Goal: Contribute content: Contribute content

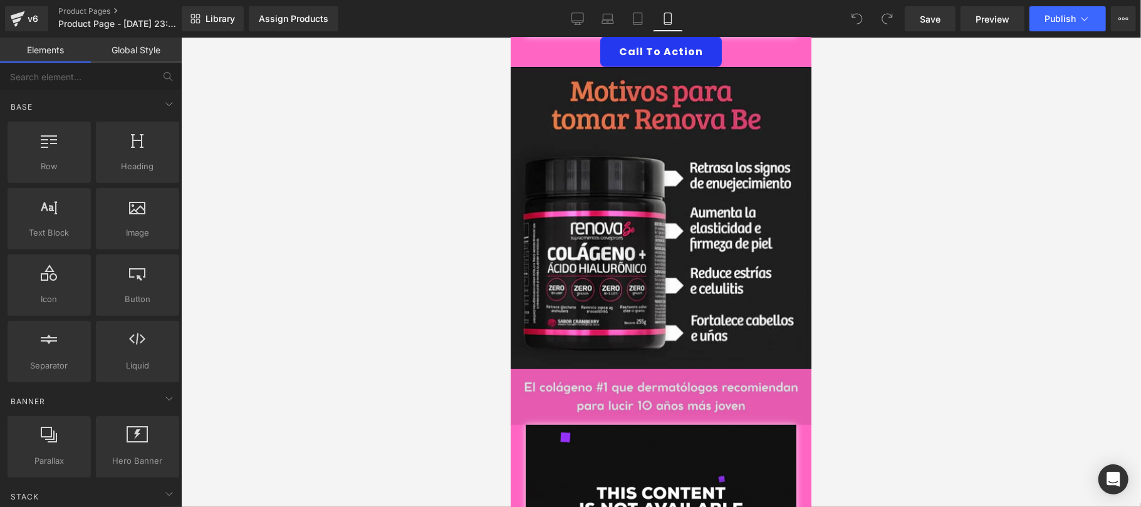
scroll to position [668, 0]
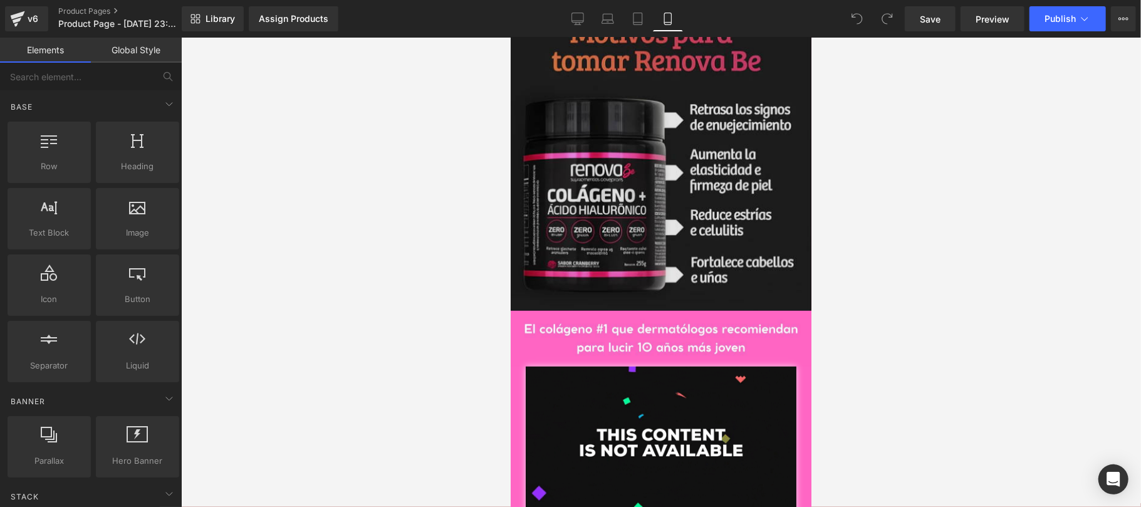
click at [672, 184] on img at bounding box center [660, 159] width 301 height 302
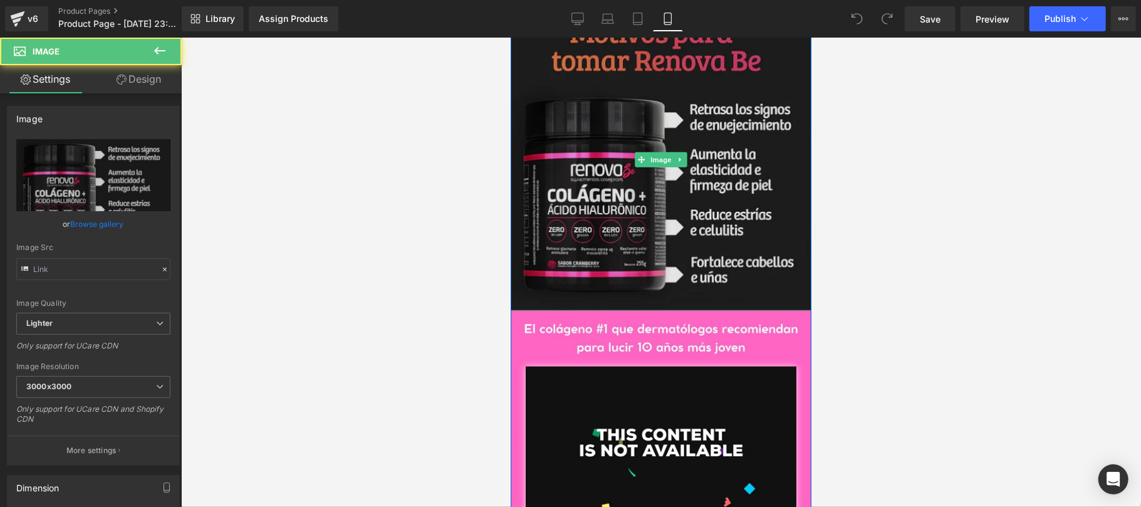
type input "[URL][DOMAIN_NAME]"
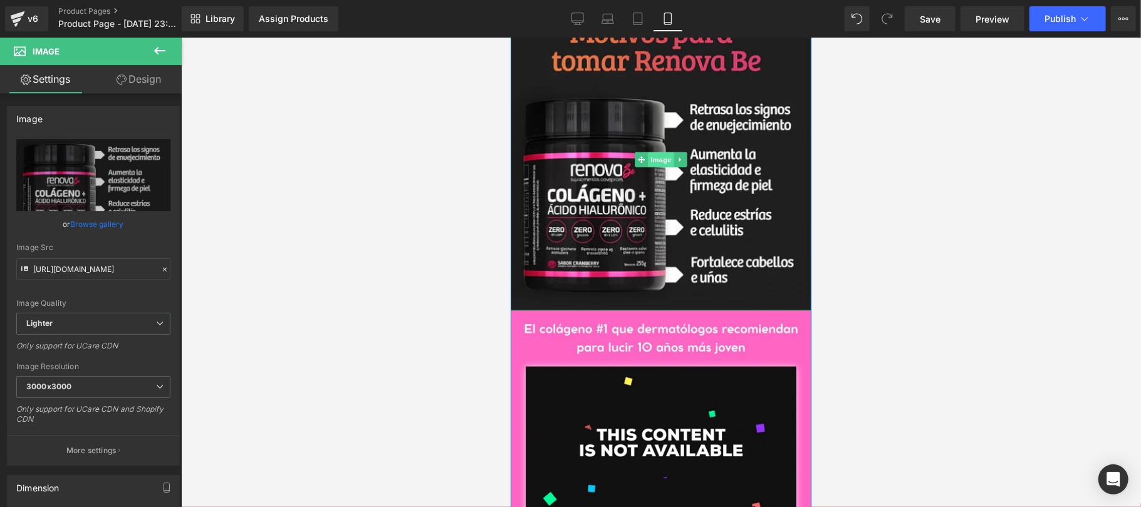
click at [651, 152] on span "Image" at bounding box center [660, 159] width 26 height 15
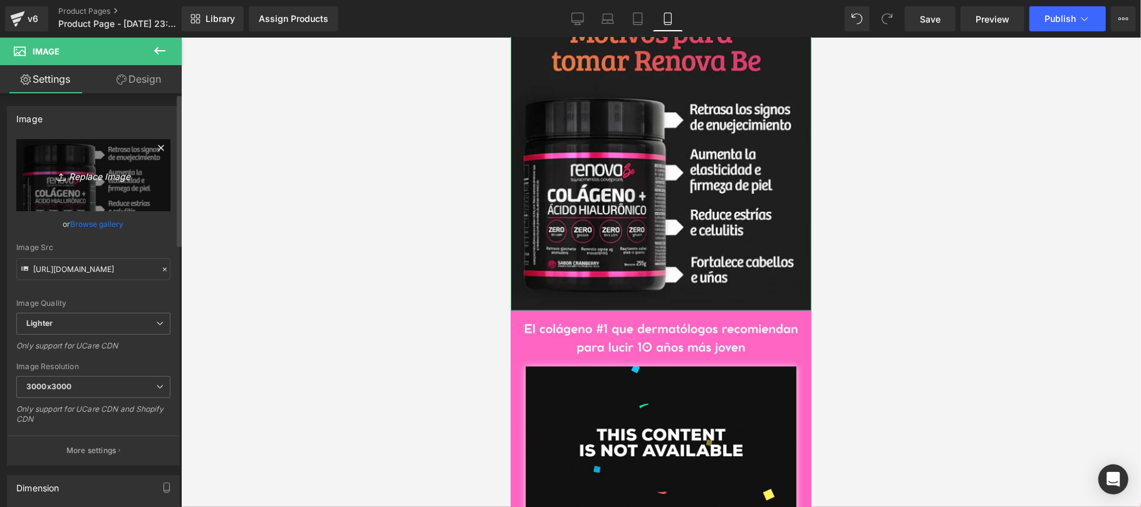
click at [84, 181] on icon "Replace Image" at bounding box center [93, 175] width 100 height 16
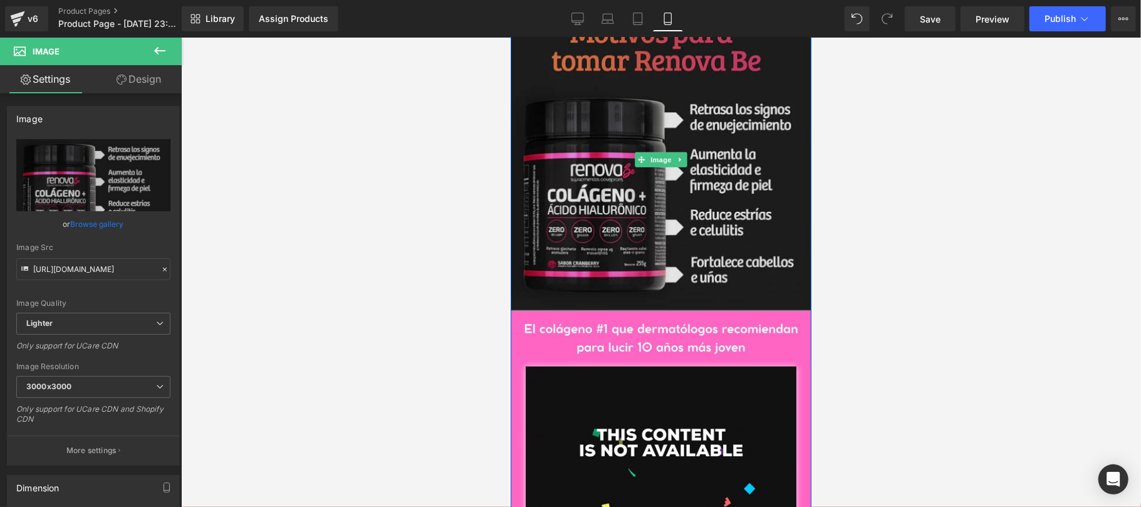
click at [660, 145] on div "Image" at bounding box center [660, 159] width 301 height 302
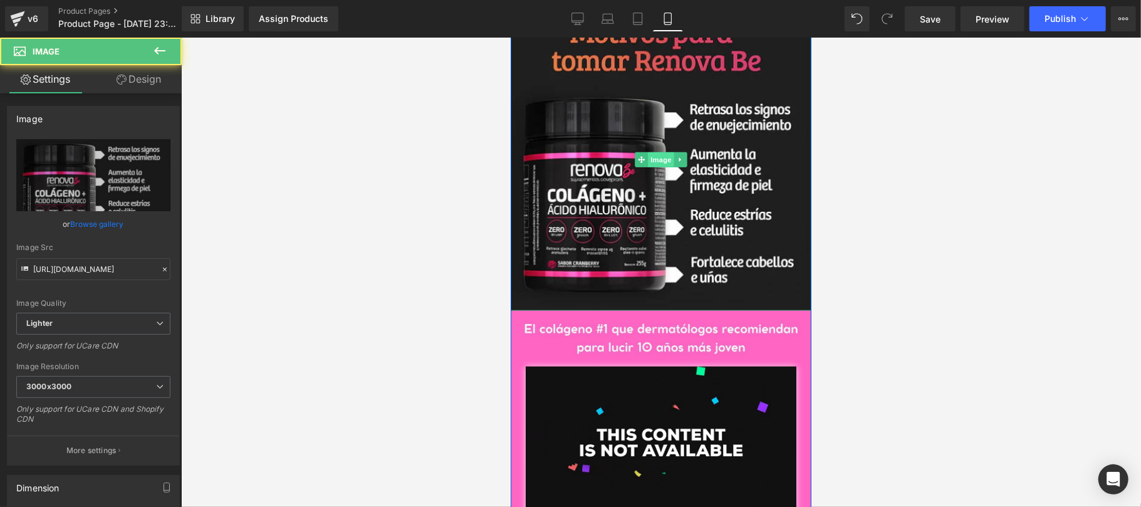
click at [655, 152] on span "Image" at bounding box center [660, 159] width 26 height 15
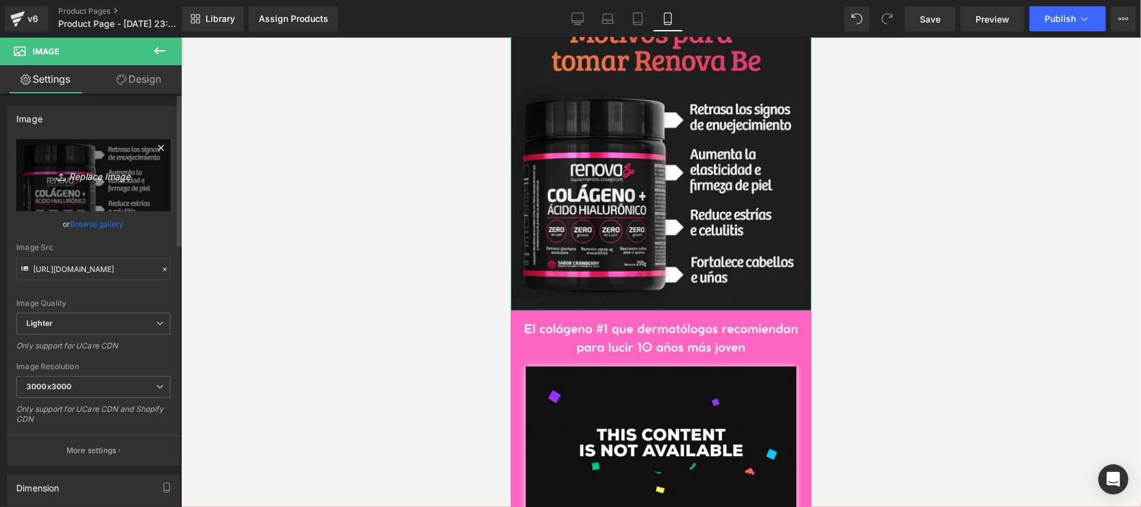
click at [84, 178] on icon "Replace Image" at bounding box center [93, 175] width 100 height 16
type input "C:\fakepath\CREATIVOS URO1.jpg"
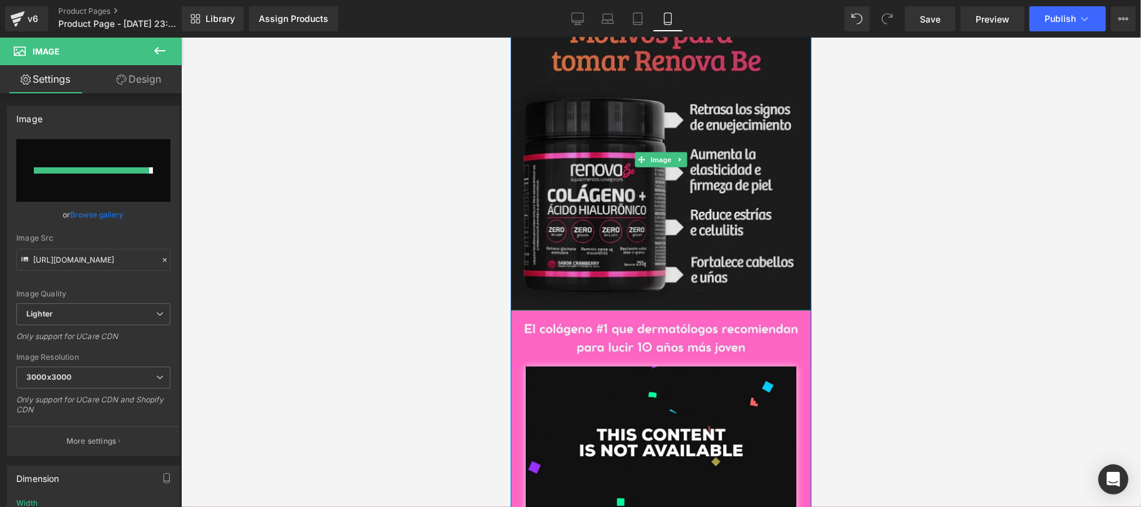
type input "[URL][DOMAIN_NAME]"
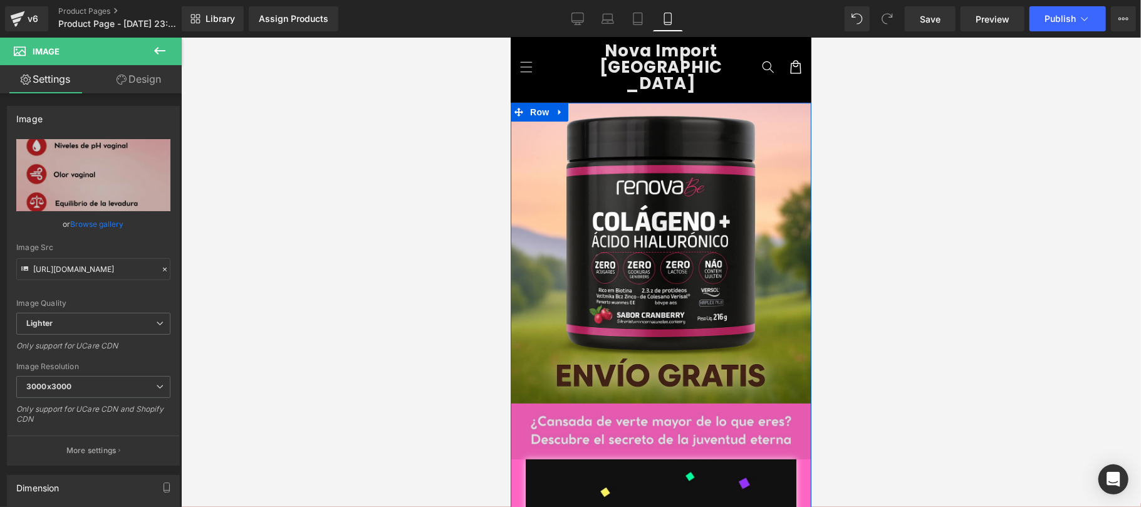
scroll to position [0, 0]
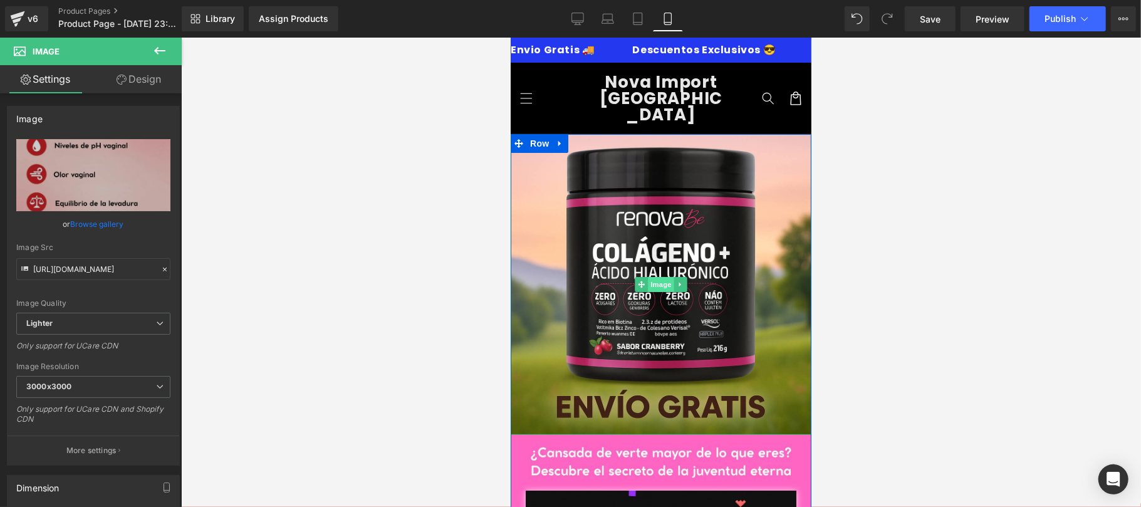
click at [651, 276] on span "Image" at bounding box center [660, 283] width 26 height 15
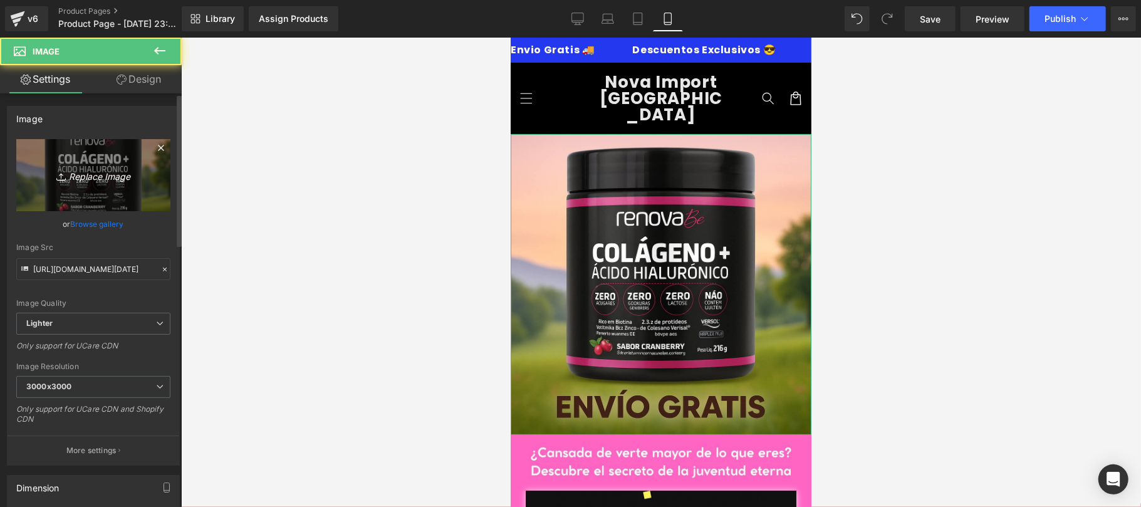
click at [108, 183] on icon "Replace Image" at bounding box center [93, 175] width 100 height 16
type input "C:\fakepath\uro_2.png"
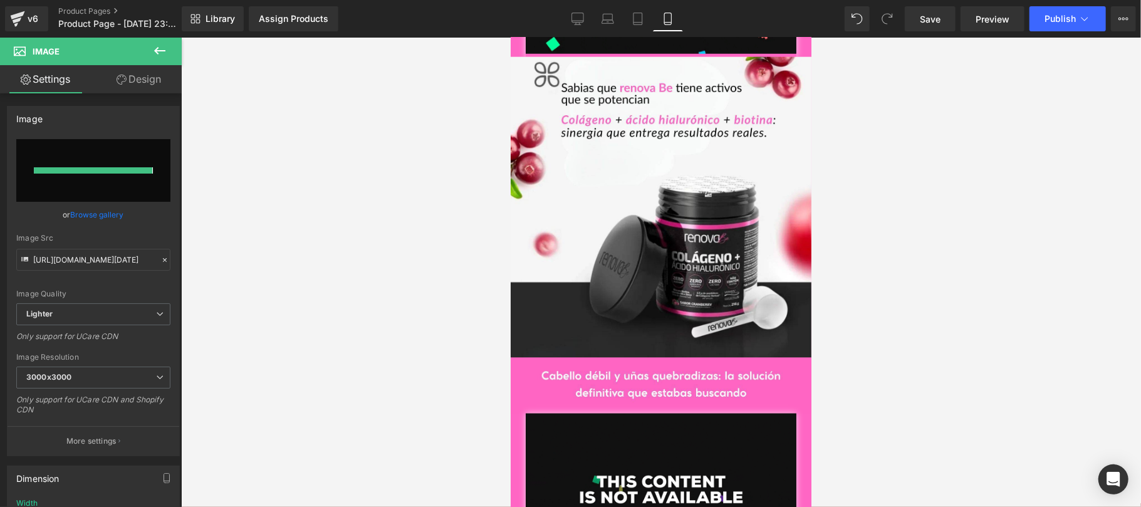
type input "[URL][DOMAIN_NAME]"
